Goal: Information Seeking & Learning: Learn about a topic

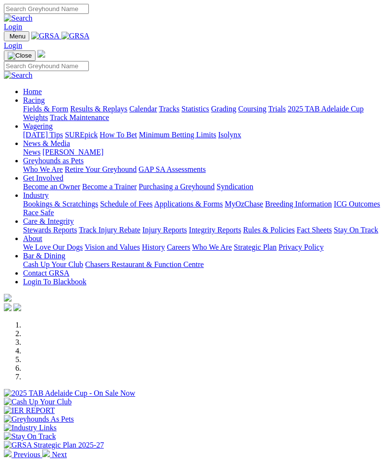
scroll to position [83, 0]
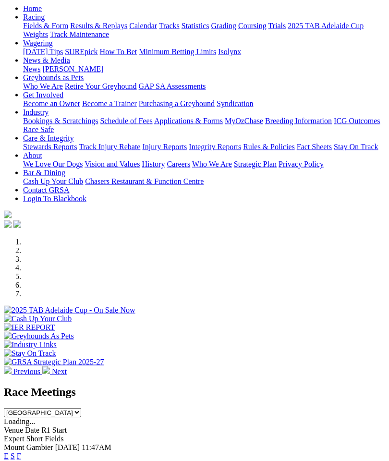
click at [369, 461] on div "Angle Park Today 6:39PM E S F" at bounding box center [194, 469] width 381 height 17
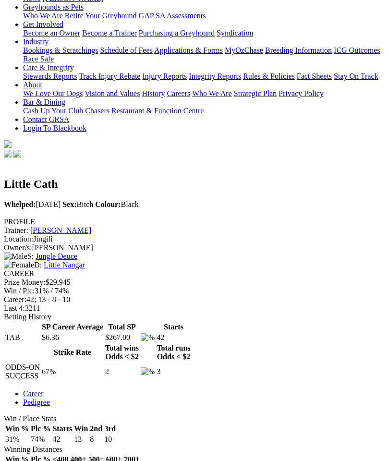
scroll to position [146, 0]
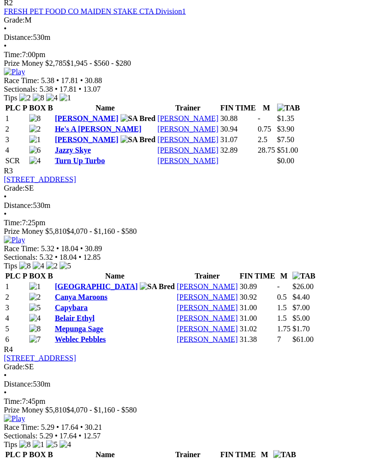
scroll to position [707, 0]
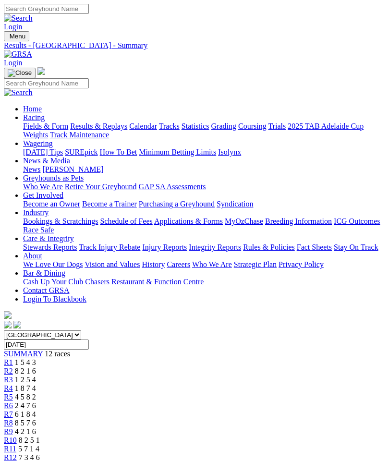
click at [8, 38] on img "Toggle navigation" at bounding box center [8, 38] width 0 height 0
click at [68, 124] on link "Fields & Form" at bounding box center [45, 126] width 45 height 8
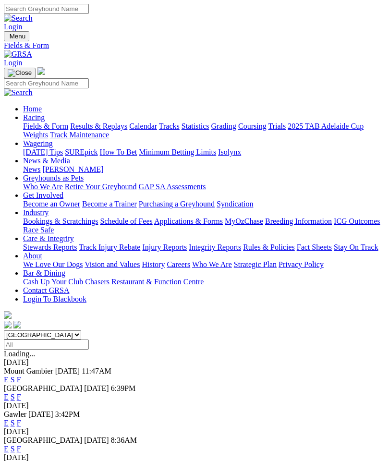
click at [21, 419] on link "F" at bounding box center [19, 423] width 4 height 8
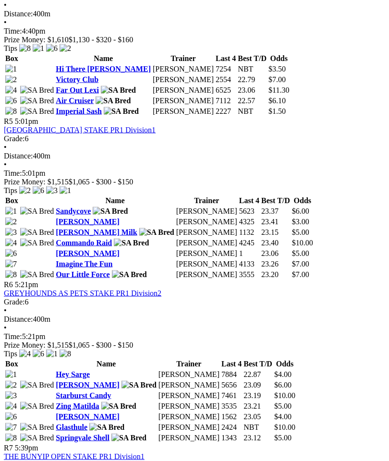
scroll to position [964, 0]
